Goal: Task Accomplishment & Management: Manage account settings

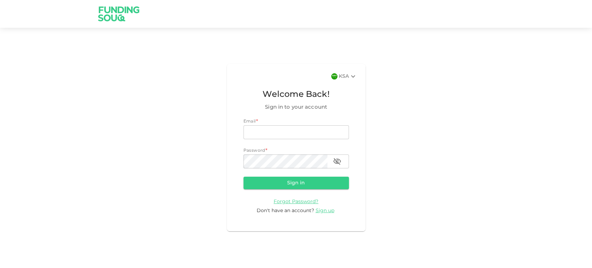
click at [333, 79] on img at bounding box center [334, 76] width 6 height 6
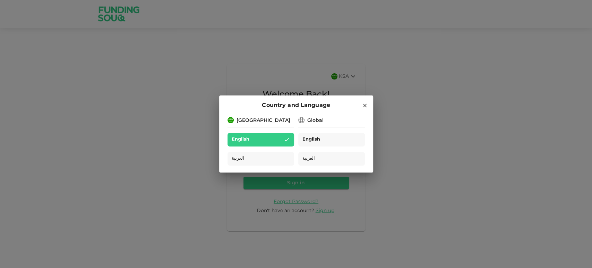
click at [315, 136] on span "English" at bounding box center [311, 140] width 18 height 8
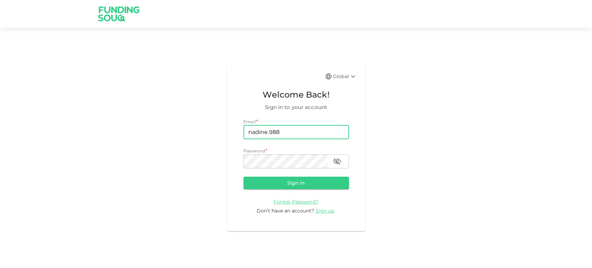
type input "[EMAIL_ADDRESS][DOMAIN_NAME]"
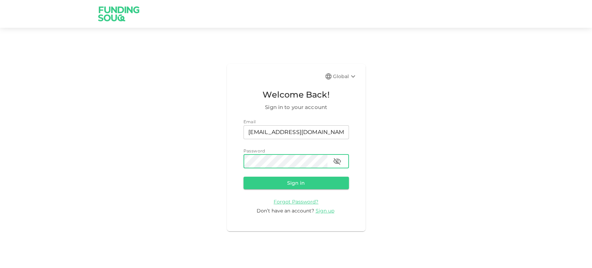
click at [243, 177] on button "Sign in" at bounding box center [295, 183] width 105 height 12
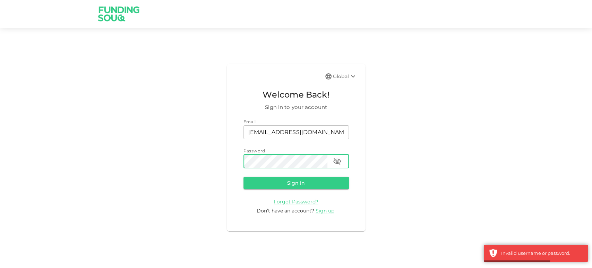
click at [243, 177] on button "Sign in" at bounding box center [295, 183] width 105 height 12
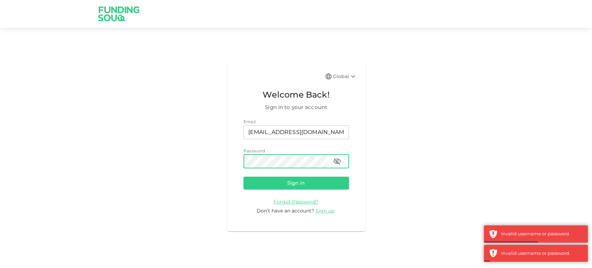
click at [333, 163] on icon "button" at bounding box center [337, 161] width 8 height 8
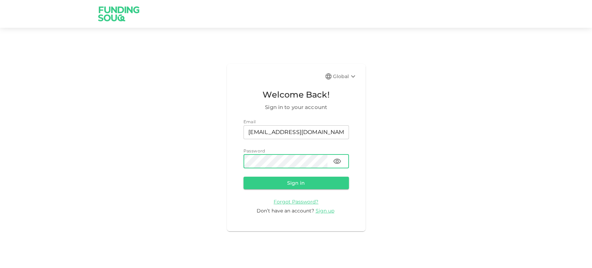
click at [241, 158] on div "Global Welcome Back! Sign in to your account Email email nadine.98881@icloud.co…" at bounding box center [296, 147] width 139 height 167
click at [243, 177] on button "Sign in" at bounding box center [295, 183] width 105 height 12
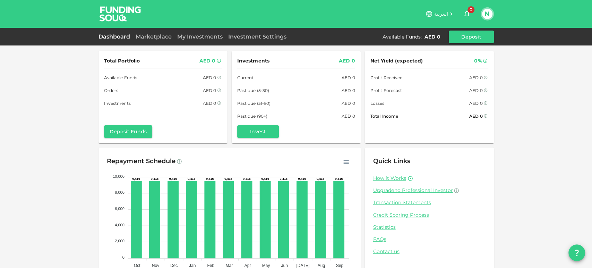
click at [430, 14] on icon at bounding box center [429, 14] width 8 height 8
click at [444, 12] on span "العربية" at bounding box center [441, 14] width 14 height 6
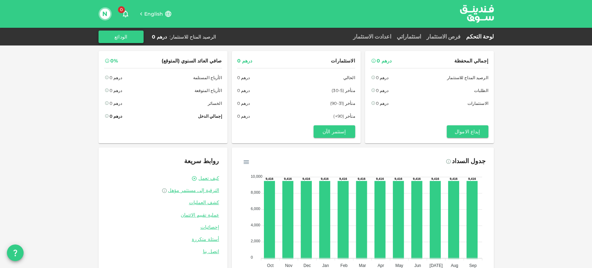
click at [125, 35] on button "الودائع" at bounding box center [121, 37] width 45 height 12
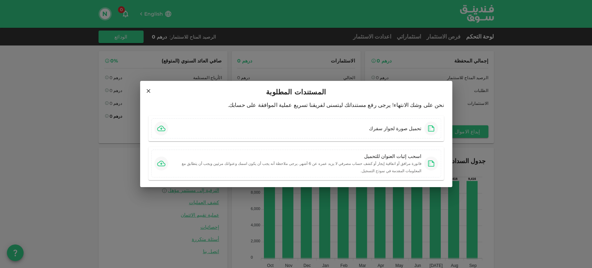
click at [149, 92] on icon at bounding box center [148, 91] width 6 height 6
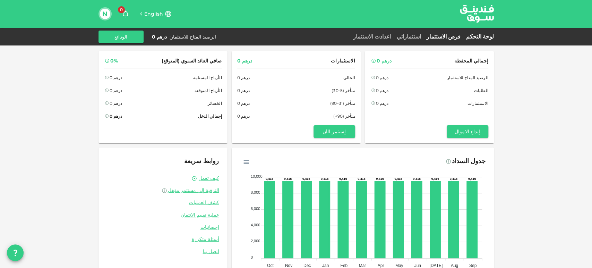
click at [447, 37] on link "فرص الاستثمار" at bounding box center [444, 36] width 40 height 7
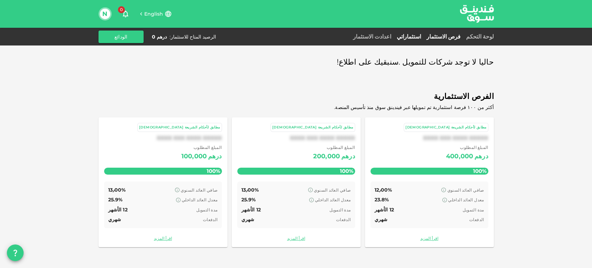
click at [419, 38] on link "استثماراتي" at bounding box center [409, 36] width 30 height 7
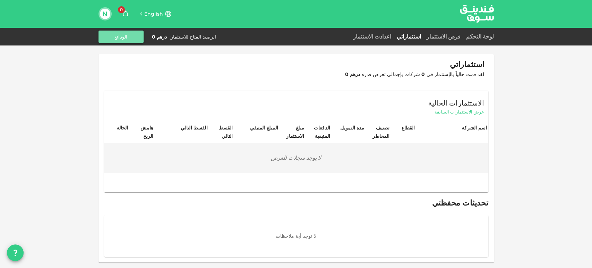
click at [123, 41] on button "الودائع" at bounding box center [121, 37] width 45 height 12
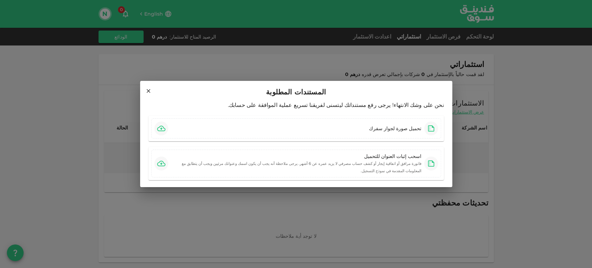
click at [220, 72] on div "المستندات المطلوبة نحن على وشك الانتهاء! يرجى رفع مستنداتك ليتسنى لفريقنا تسريع…" at bounding box center [296, 134] width 592 height 268
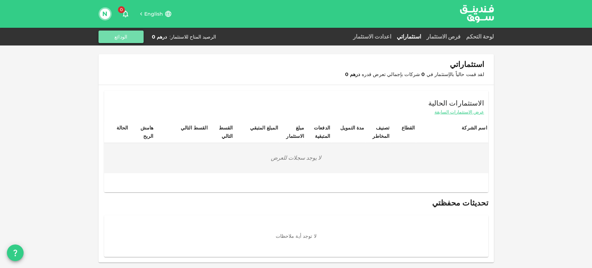
click at [117, 35] on button "الودائع" at bounding box center [121, 37] width 45 height 12
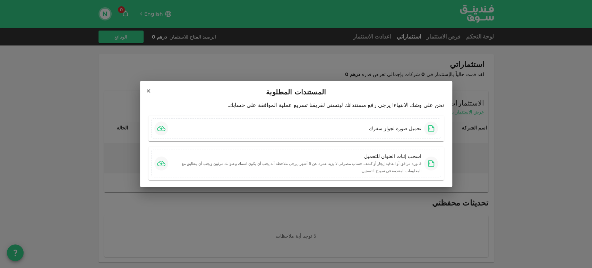
click at [151, 100] on h2 "المستندات المطلوبة" at bounding box center [296, 90] width 312 height 19
click at [152, 97] on div "المستندات المطلوبة" at bounding box center [296, 91] width 296 height 11
drag, startPoint x: 147, startPoint y: 94, endPoint x: 135, endPoint y: 82, distance: 17.7
click at [147, 94] on icon at bounding box center [148, 91] width 6 height 6
